Goal: Task Accomplishment & Management: Use online tool/utility

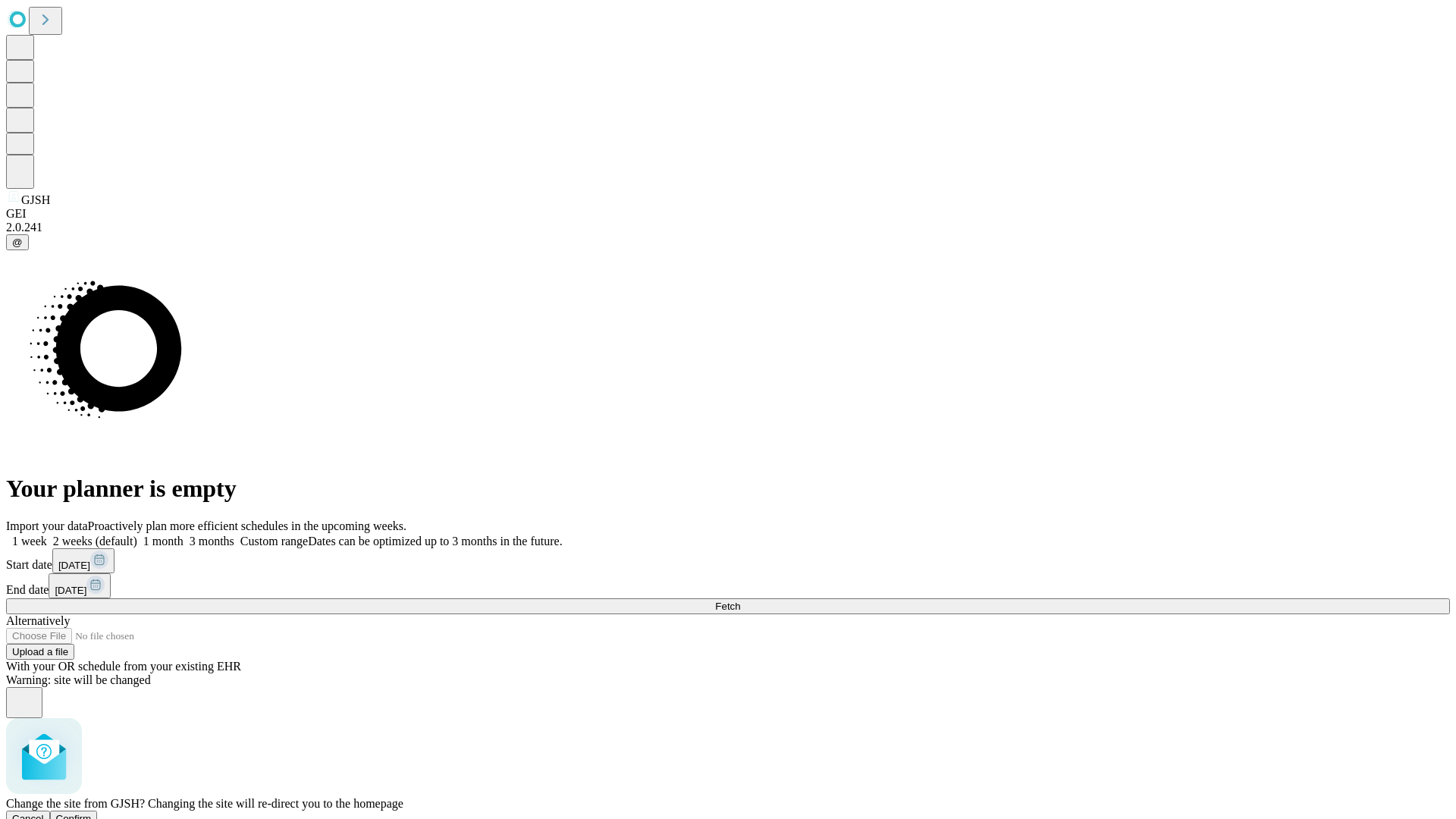
click at [92, 813] on span "Confirm" at bounding box center [74, 819] width 35 height 12
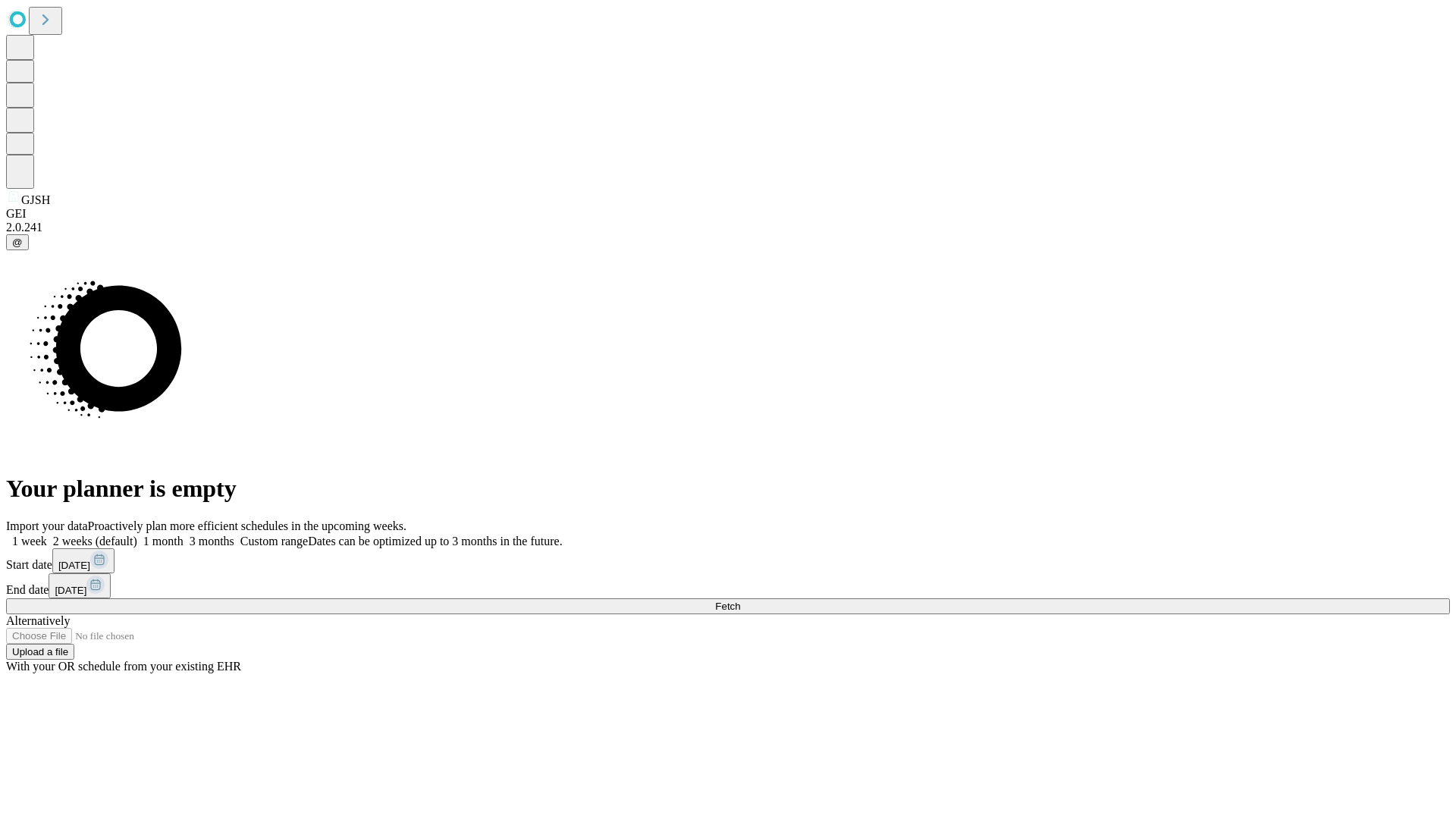
click at [184, 535] on label "1 month" at bounding box center [160, 541] width 46 height 13
click at [740, 601] on span "Fetch" at bounding box center [728, 607] width 25 height 12
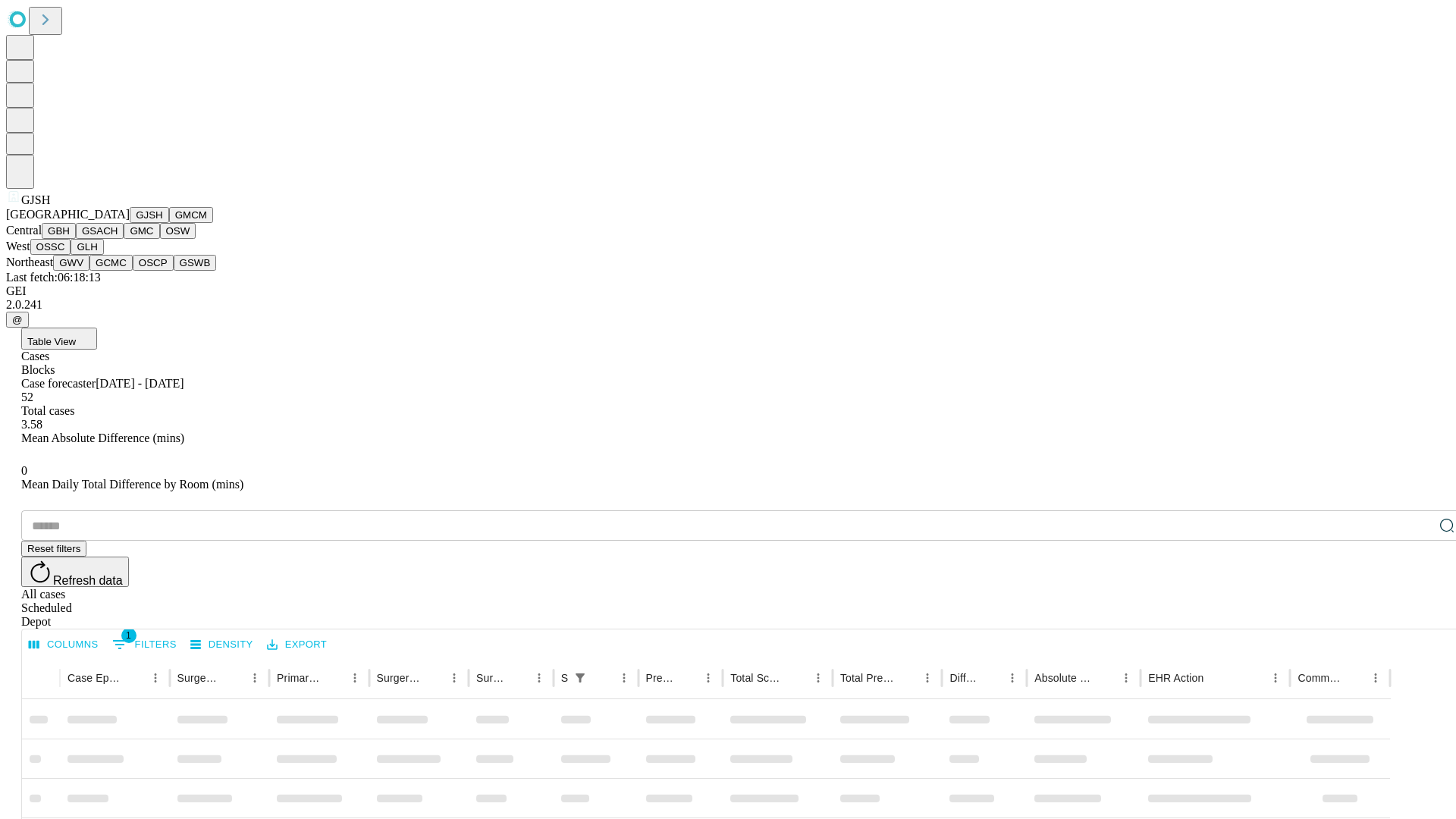
click at [169, 223] on button "GMCM" at bounding box center [191, 215] width 44 height 16
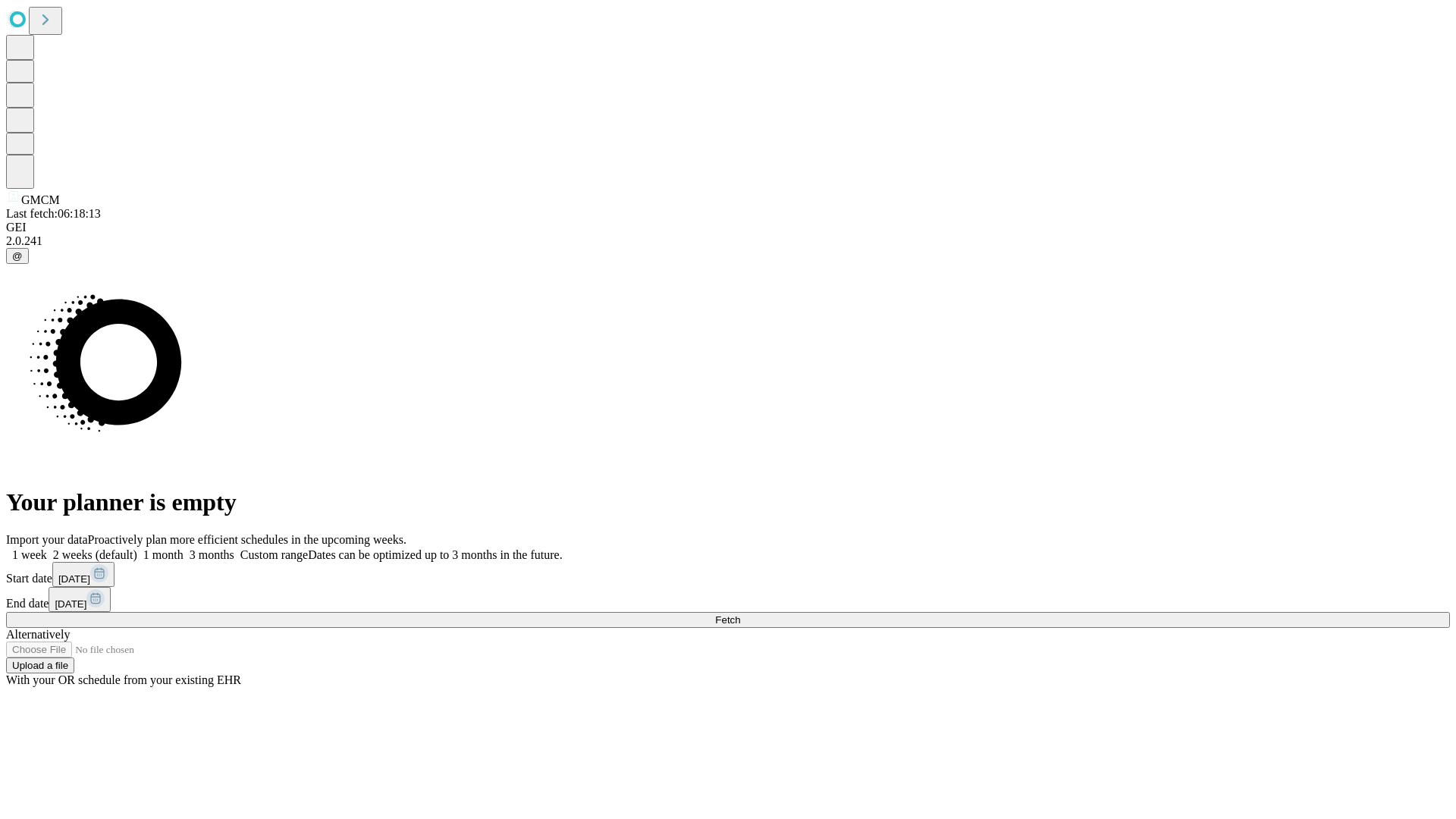
click at [184, 549] on label "1 month" at bounding box center [160, 554] width 46 height 13
click at [740, 614] on span "Fetch" at bounding box center [728, 620] width 25 height 12
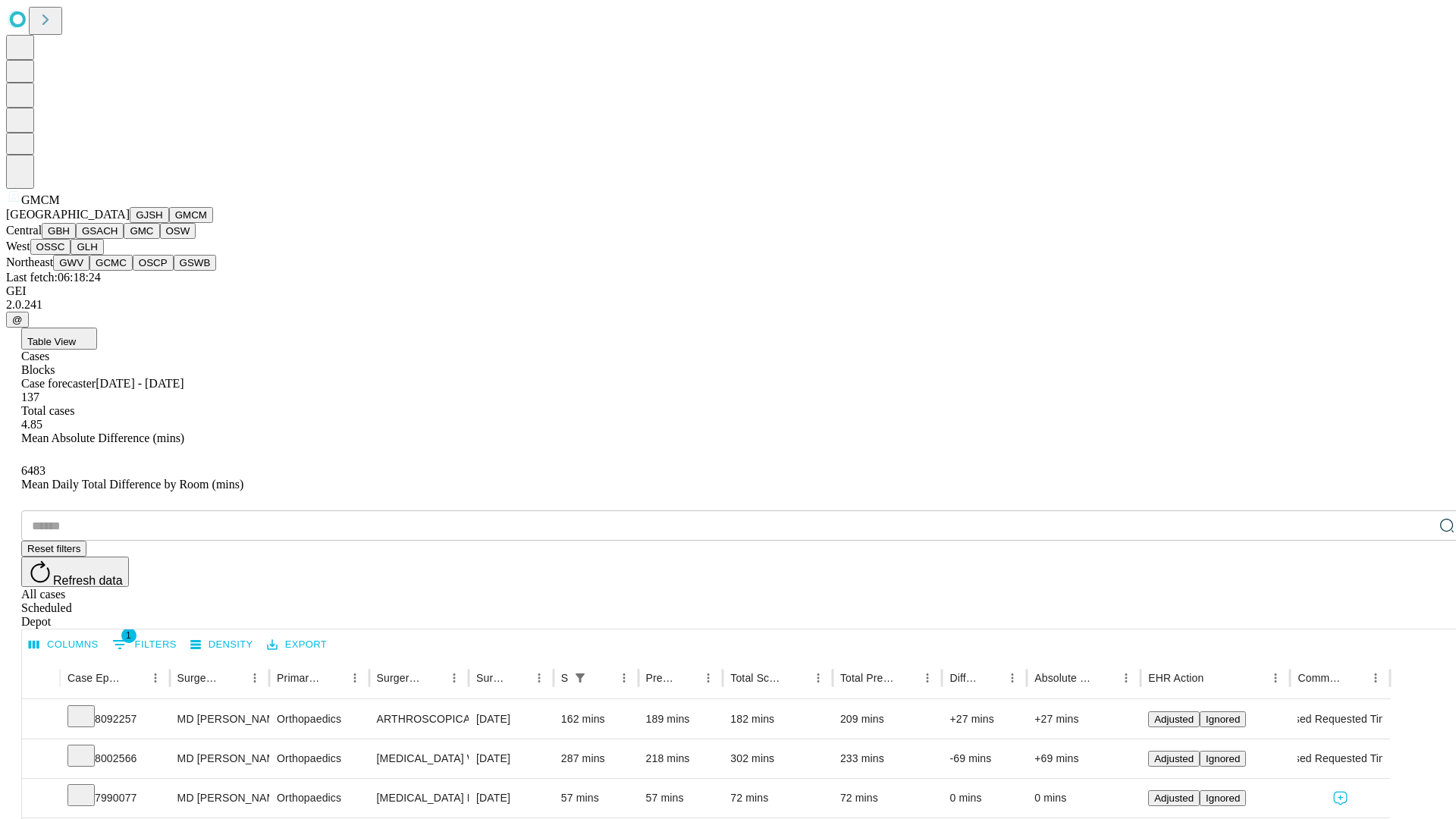
click at [76, 239] on button "GBH" at bounding box center [59, 231] width 35 height 16
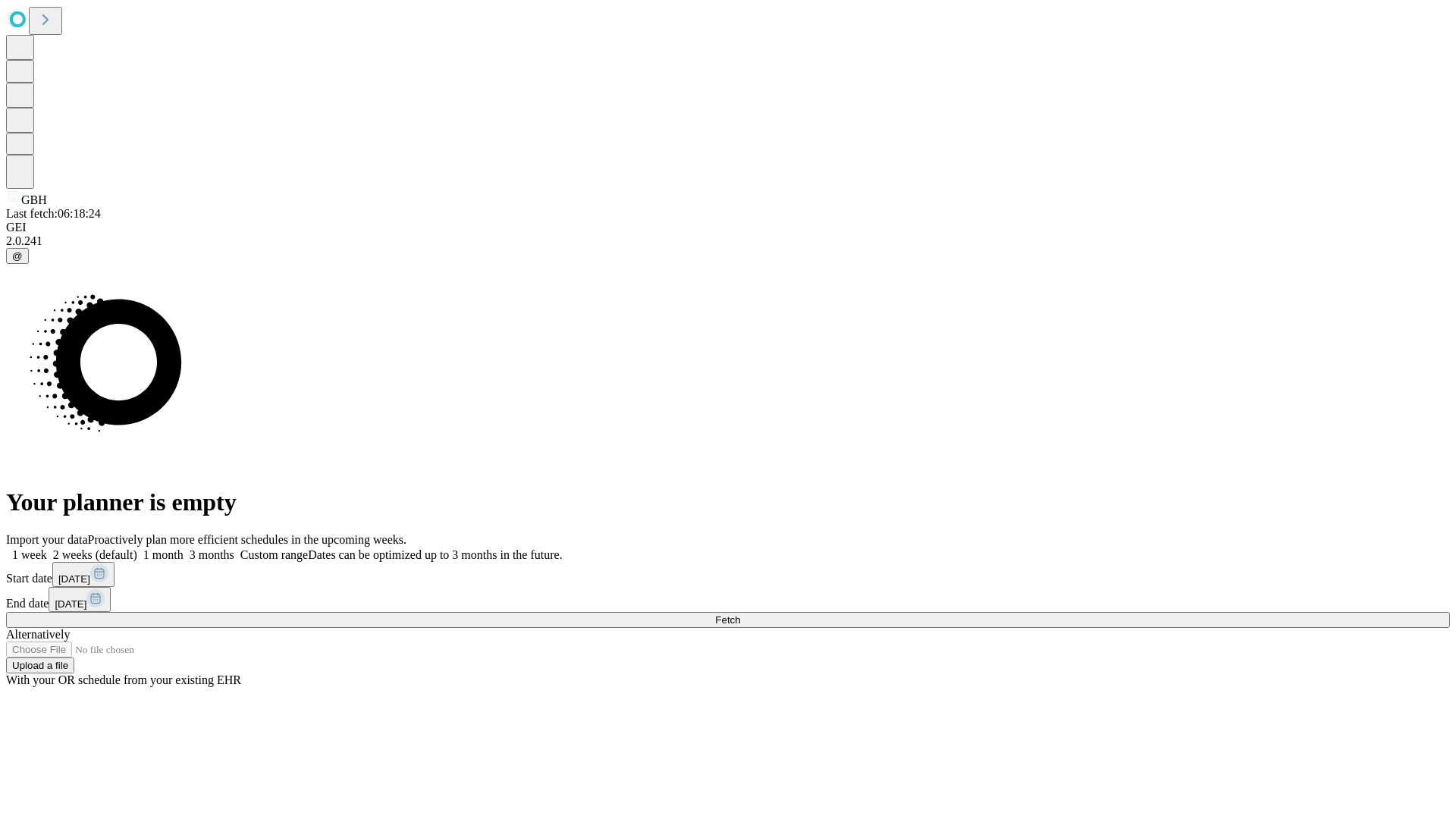
click at [740, 614] on span "Fetch" at bounding box center [728, 620] width 25 height 12
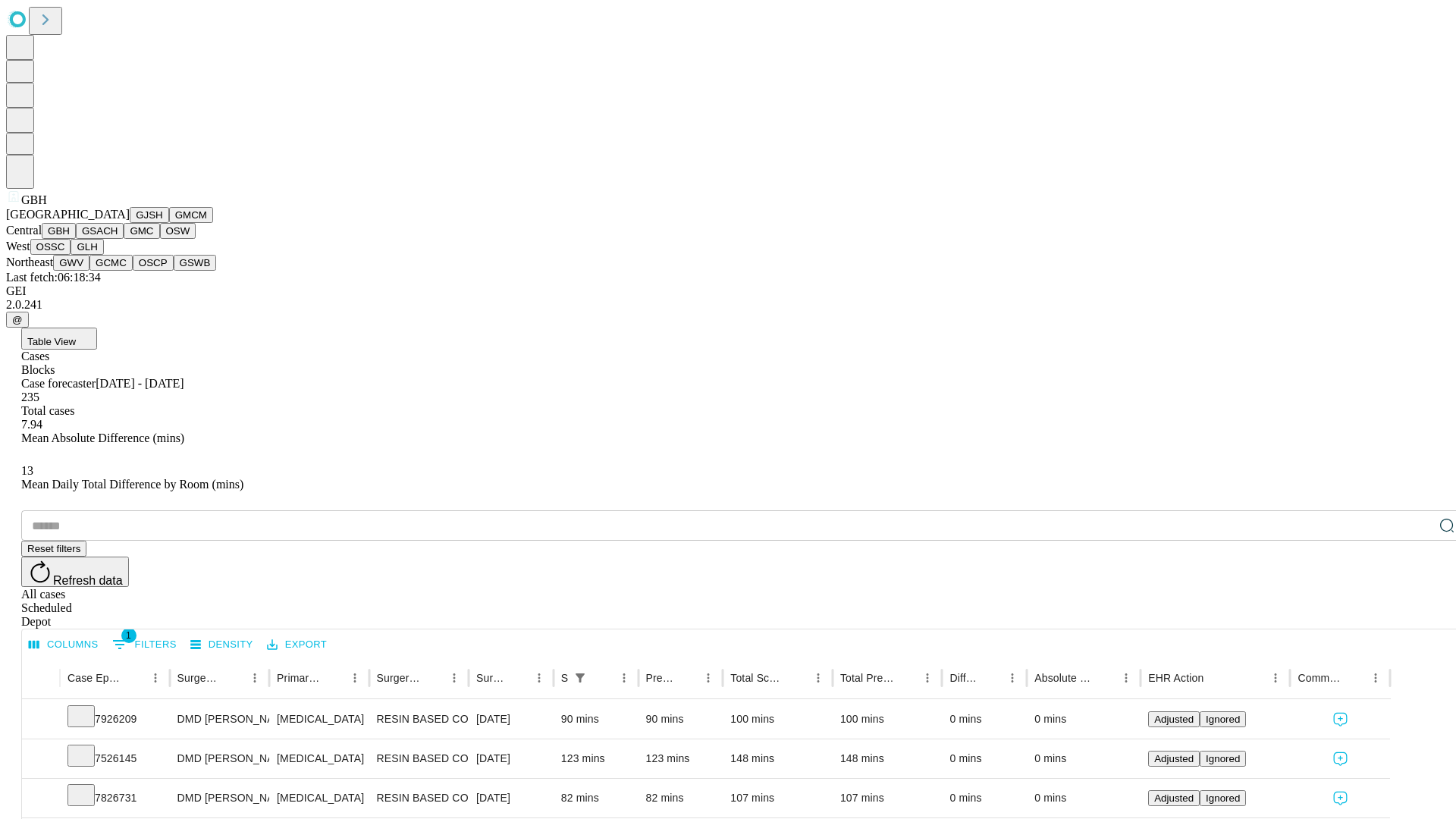
click at [118, 239] on button "GSACH" at bounding box center [99, 231] width 48 height 16
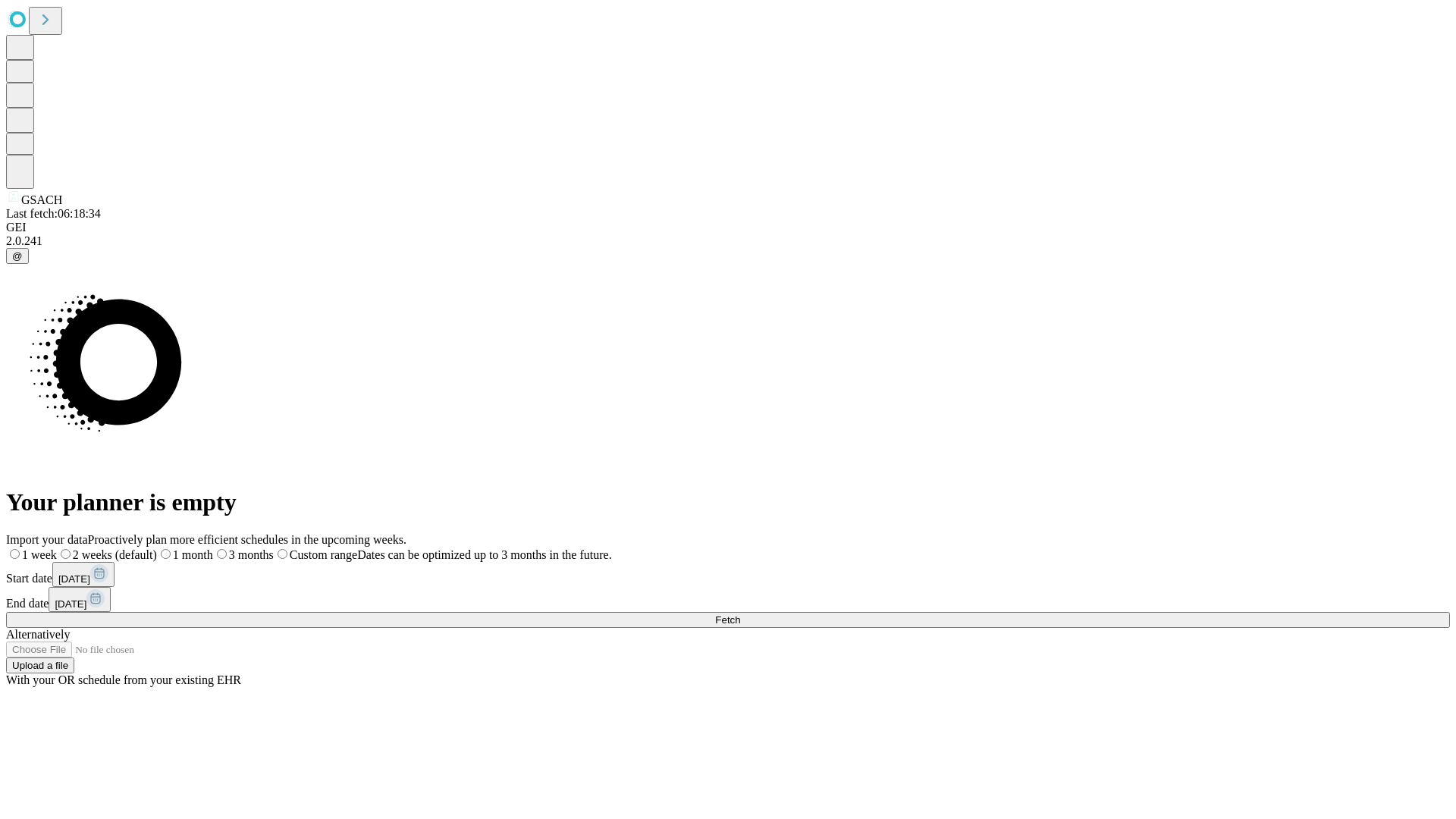
click at [213, 549] on label "1 month" at bounding box center [184, 554] width 56 height 13
click at [740, 614] on span "Fetch" at bounding box center [728, 620] width 25 height 12
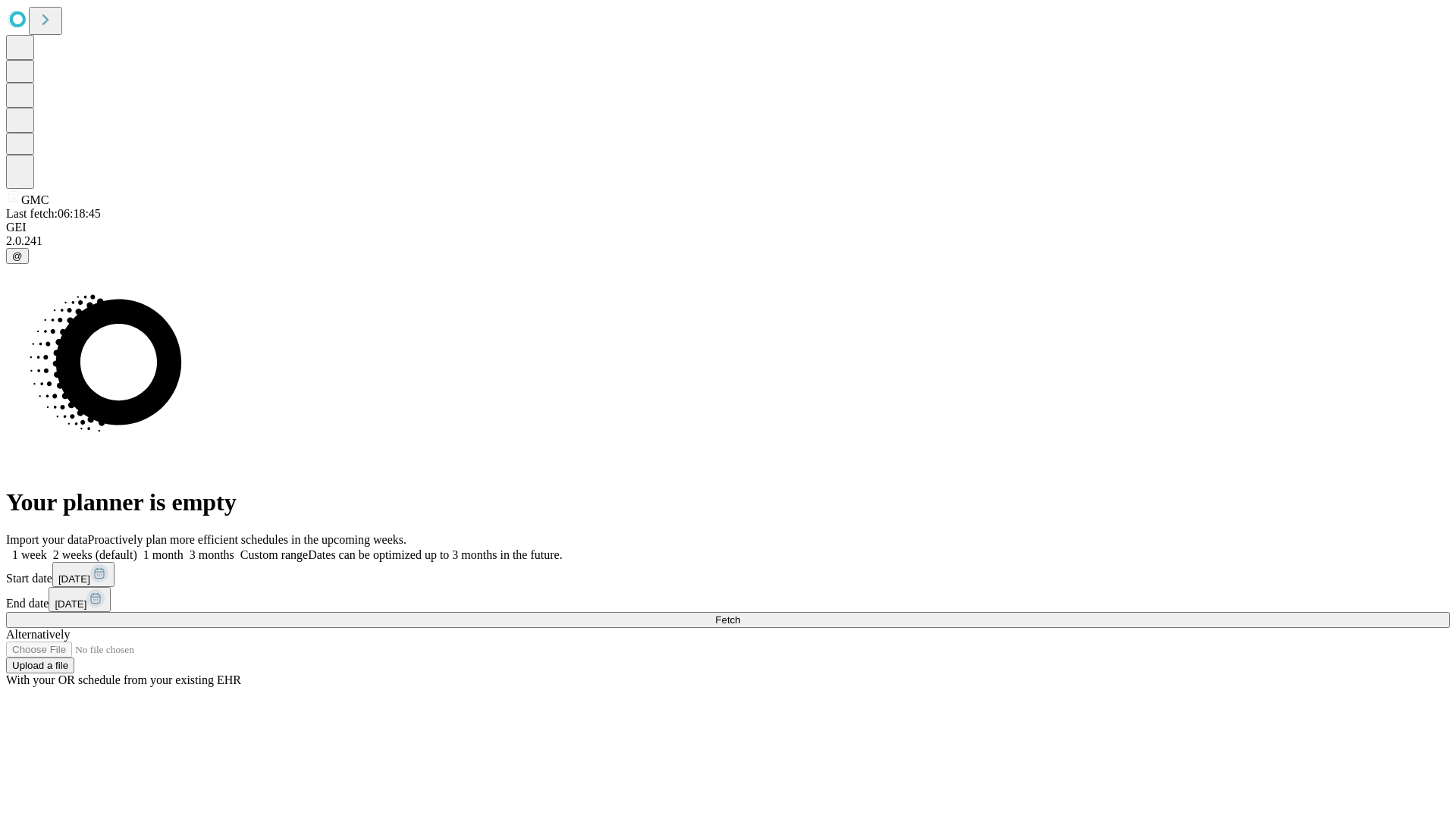
click at [740, 614] on span "Fetch" at bounding box center [728, 620] width 25 height 12
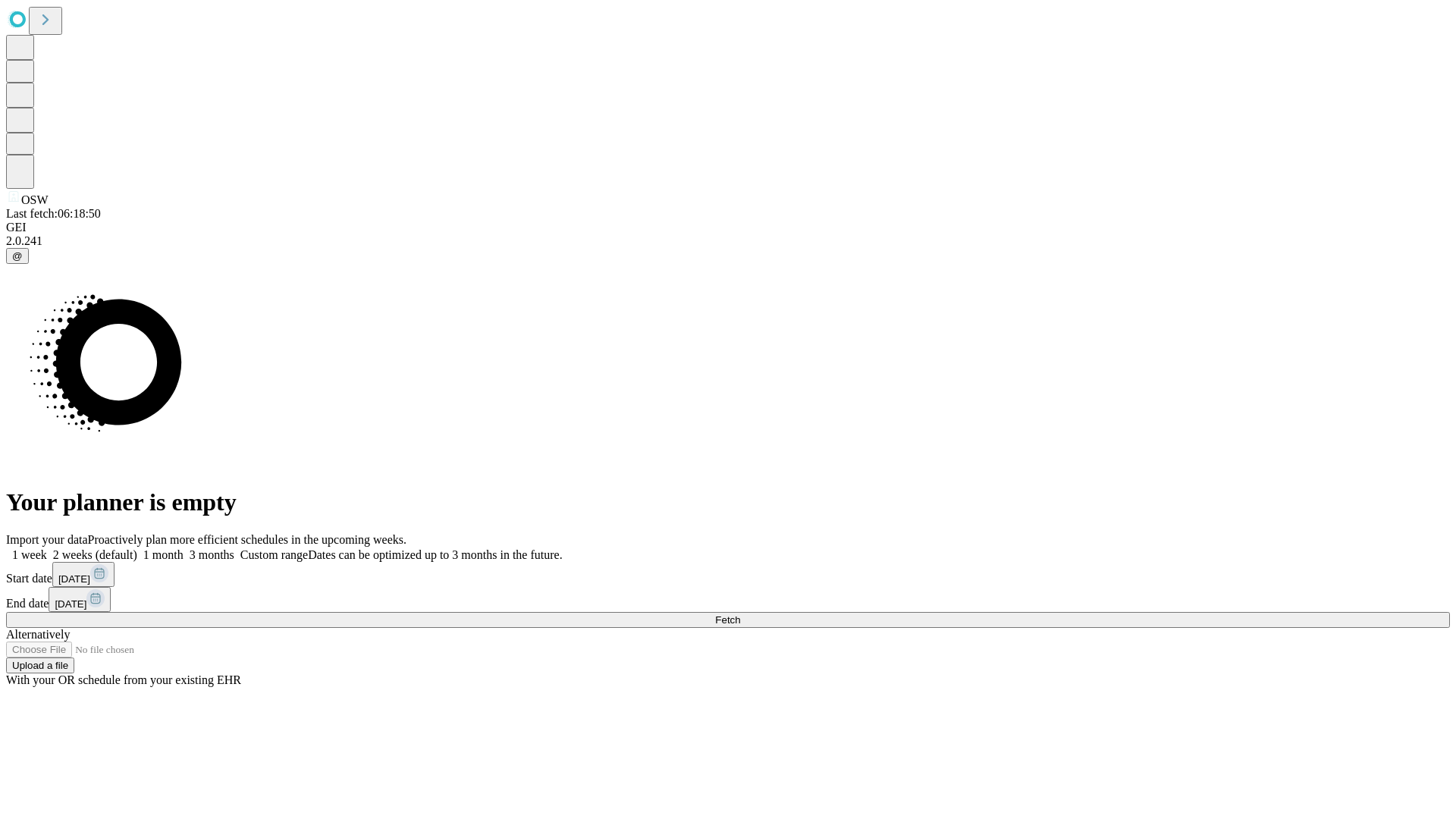
click at [184, 549] on label "1 month" at bounding box center [160, 554] width 46 height 13
click at [740, 614] on span "Fetch" at bounding box center [728, 620] width 25 height 12
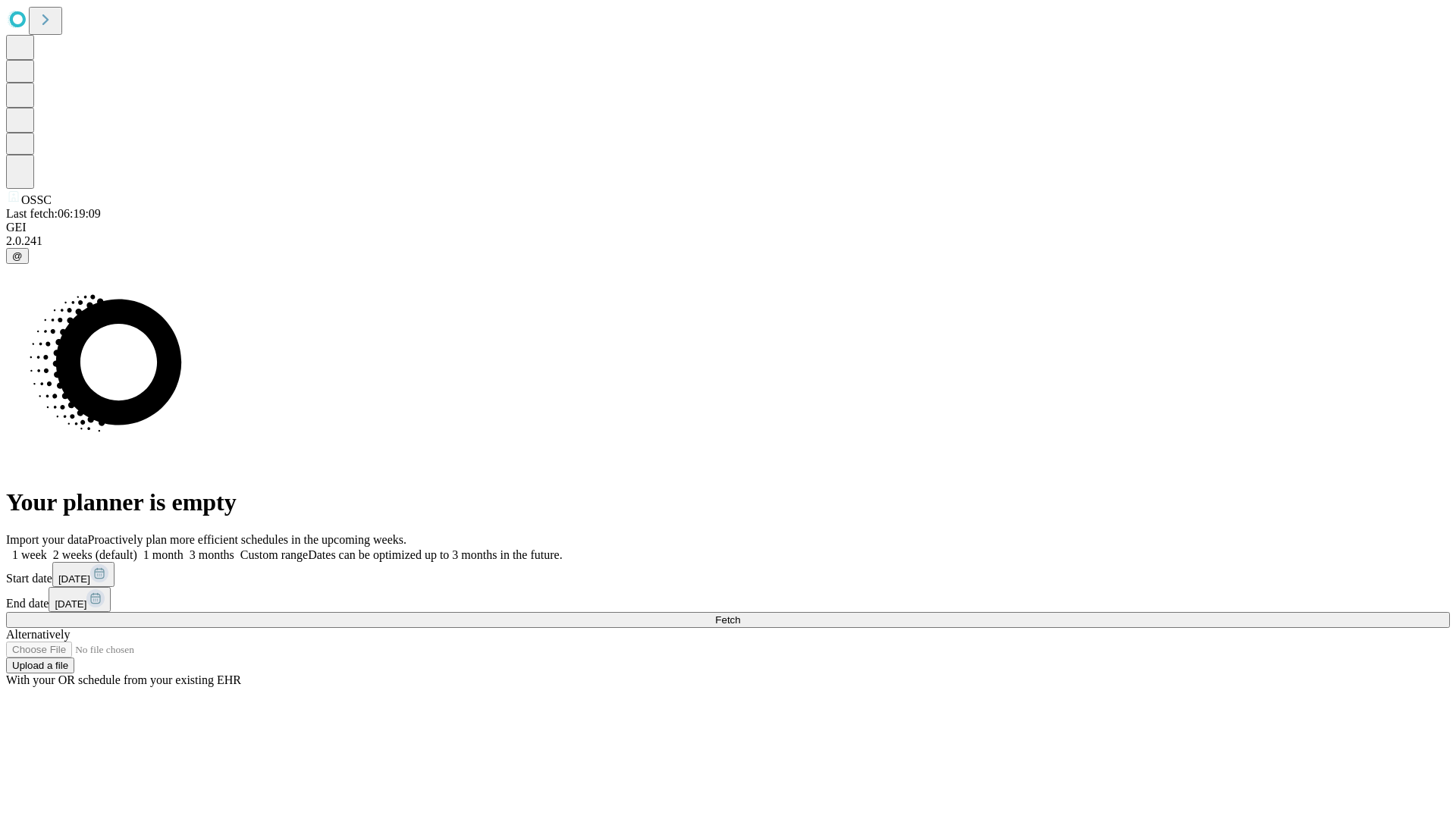
click at [184, 549] on label "1 month" at bounding box center [160, 554] width 46 height 13
click at [740, 614] on span "Fetch" at bounding box center [728, 620] width 25 height 12
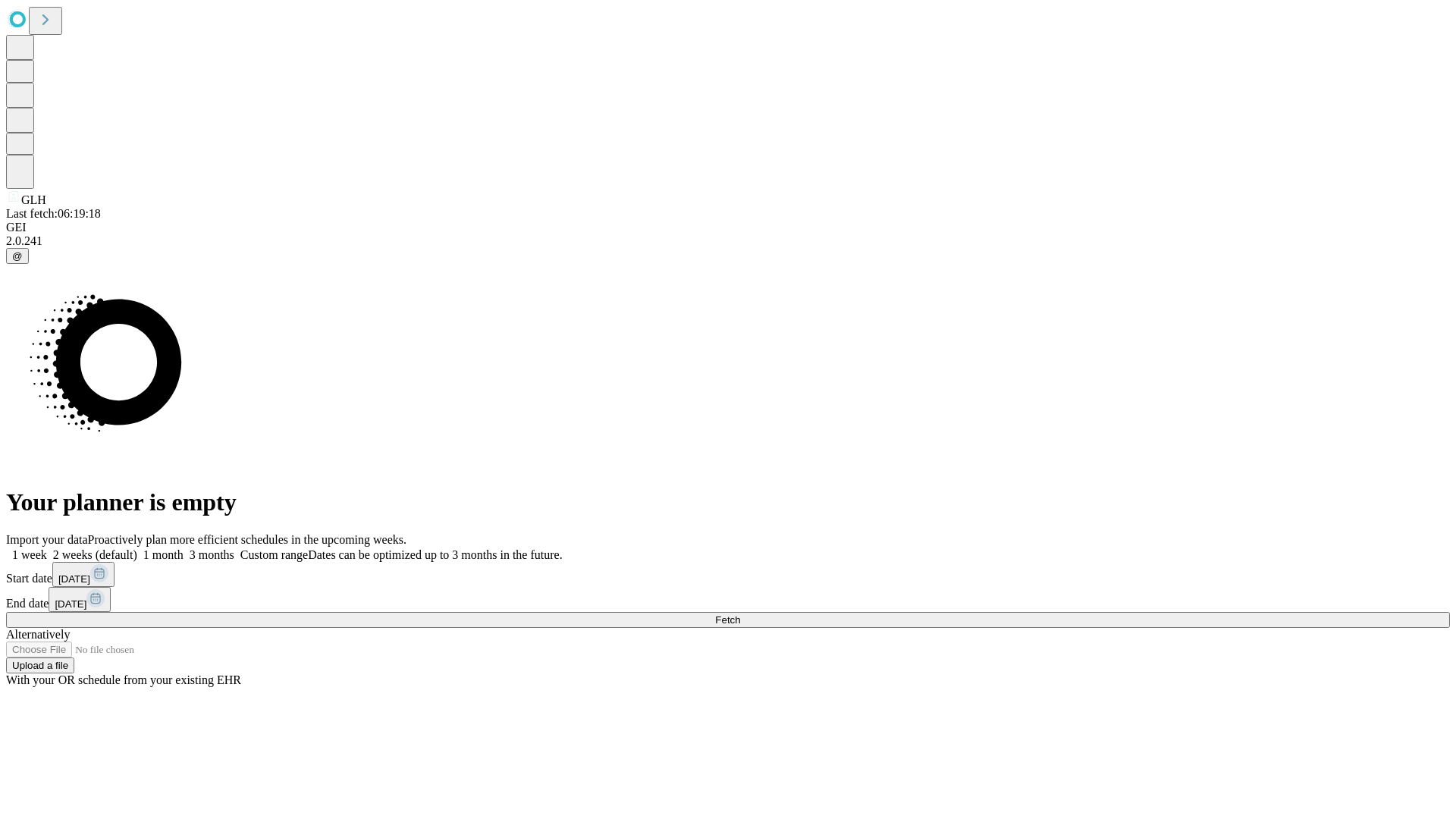
click at [184, 549] on label "1 month" at bounding box center [160, 554] width 46 height 13
click at [740, 614] on span "Fetch" at bounding box center [728, 620] width 25 height 12
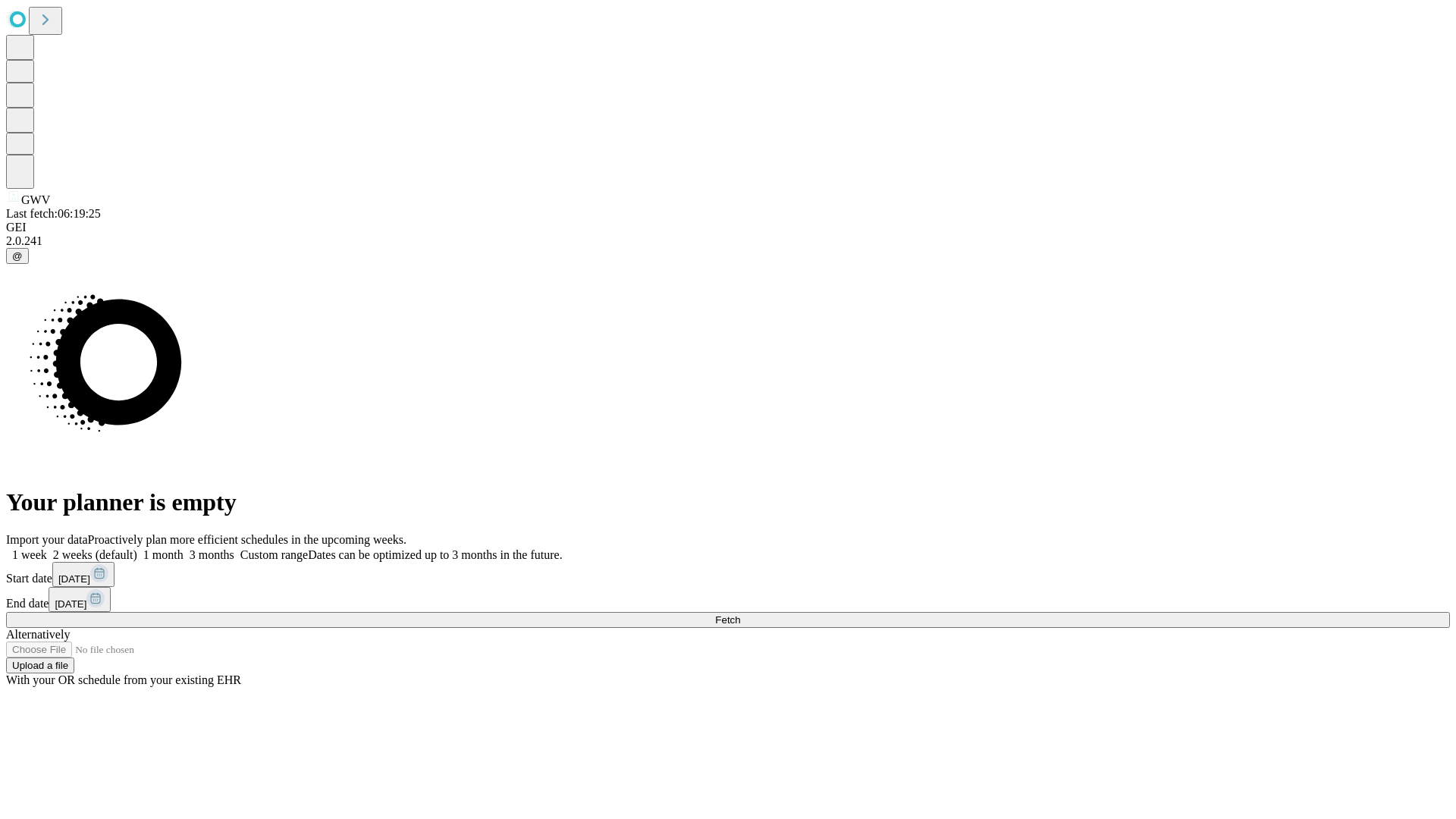
click at [184, 549] on label "1 month" at bounding box center [160, 554] width 46 height 13
click at [740, 614] on span "Fetch" at bounding box center [728, 620] width 25 height 12
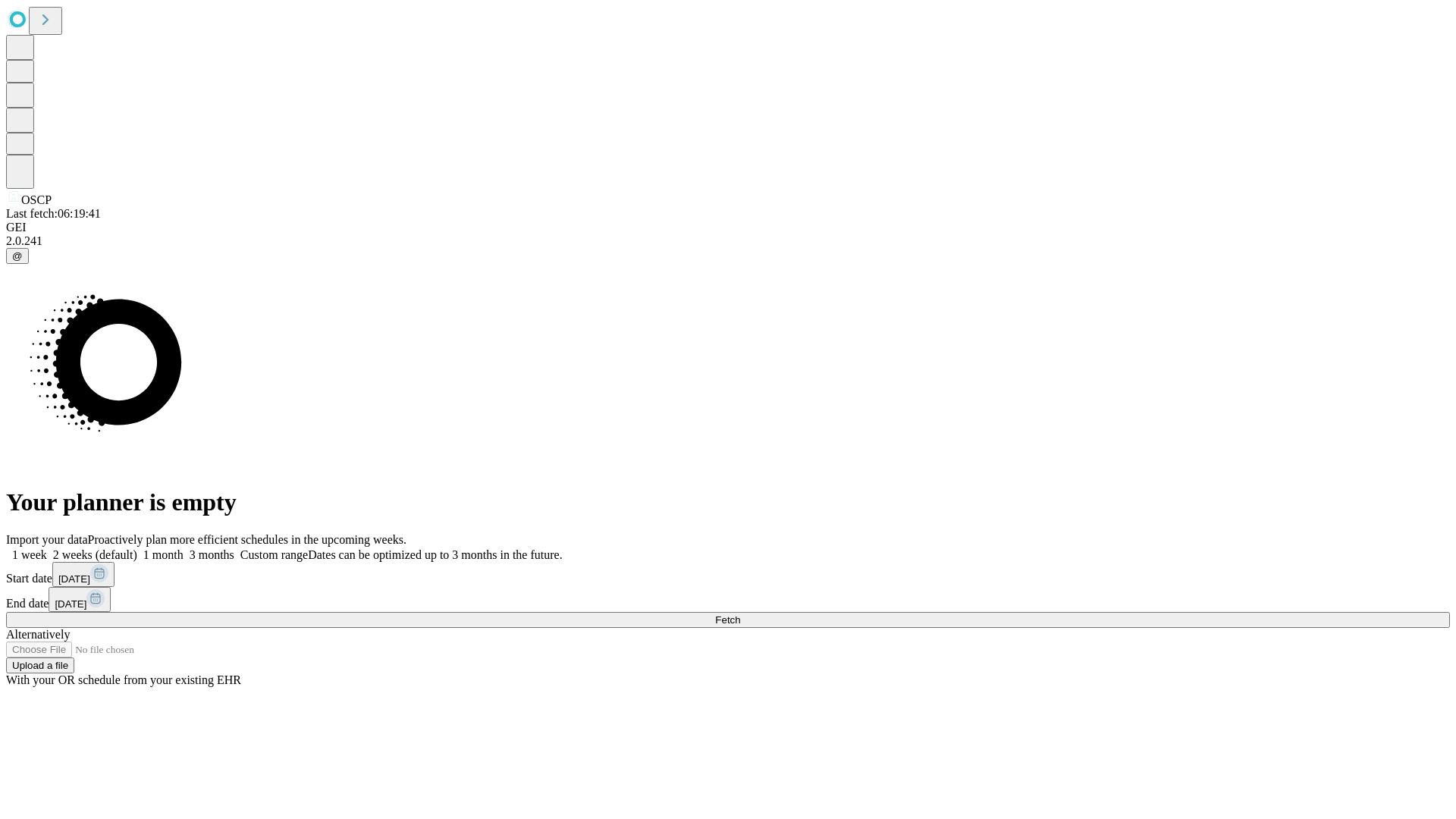
click at [184, 549] on label "1 month" at bounding box center [160, 554] width 46 height 13
click at [740, 614] on span "Fetch" at bounding box center [728, 620] width 25 height 12
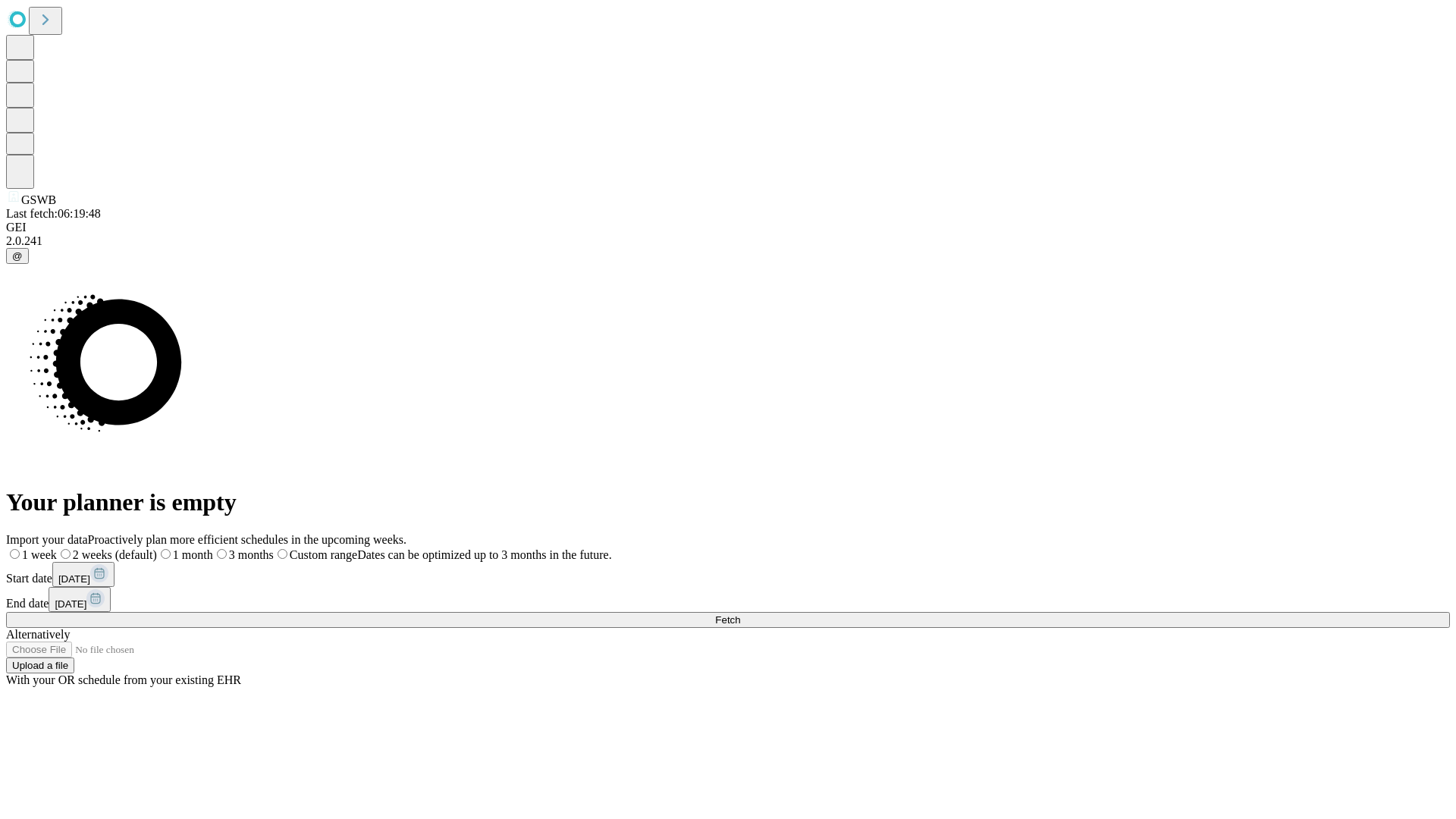
click at [213, 549] on label "1 month" at bounding box center [184, 554] width 56 height 13
click at [740, 614] on span "Fetch" at bounding box center [728, 620] width 25 height 12
